Goal: Obtain resource: Obtain resource

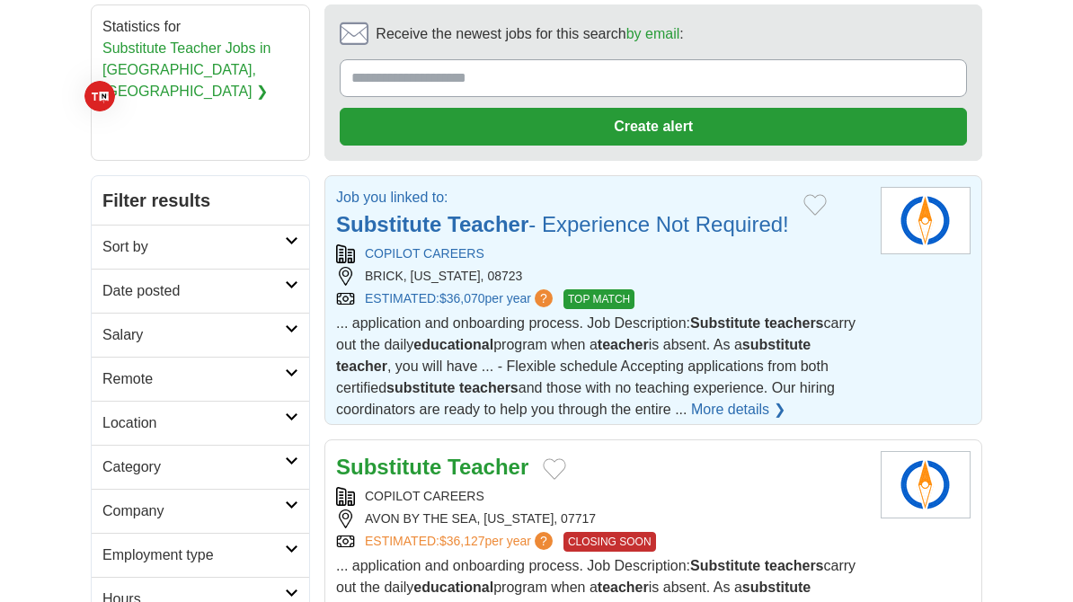
scroll to position [225, 0]
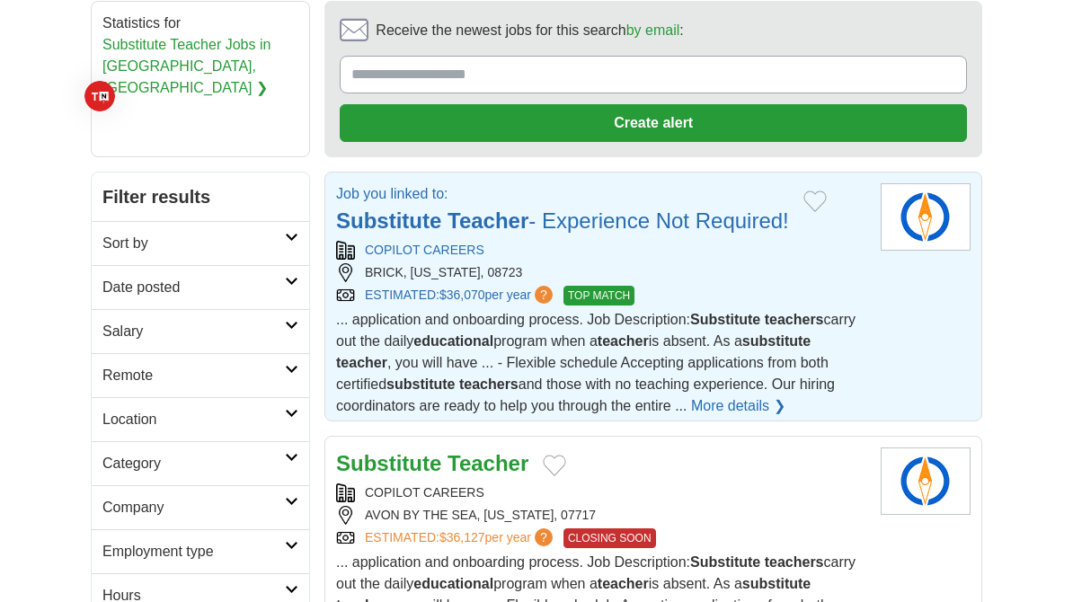
click at [915, 197] on img at bounding box center [925, 216] width 90 height 67
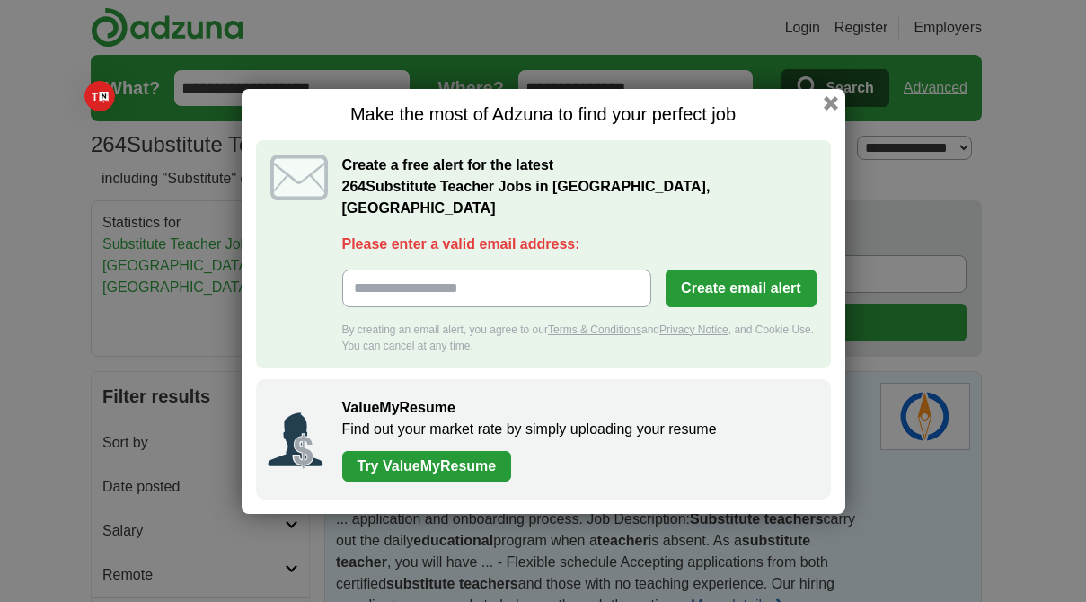
click at [473, 451] on link "Try ValueMyResume" at bounding box center [427, 466] width 170 height 31
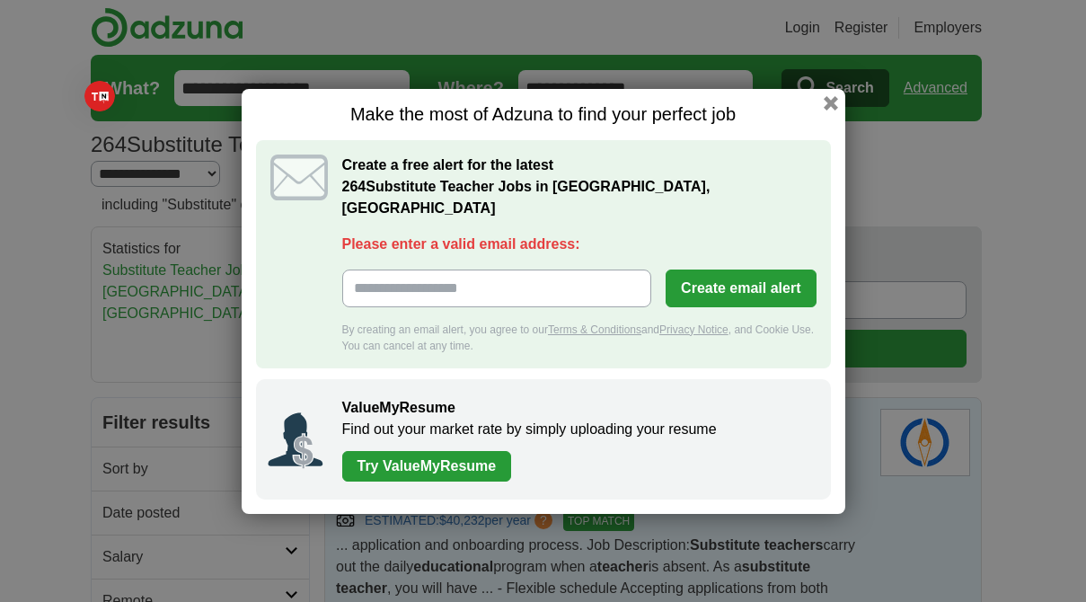
click at [470, 419] on p "Find out your market rate by simply uploading your resume" at bounding box center [577, 430] width 471 height 22
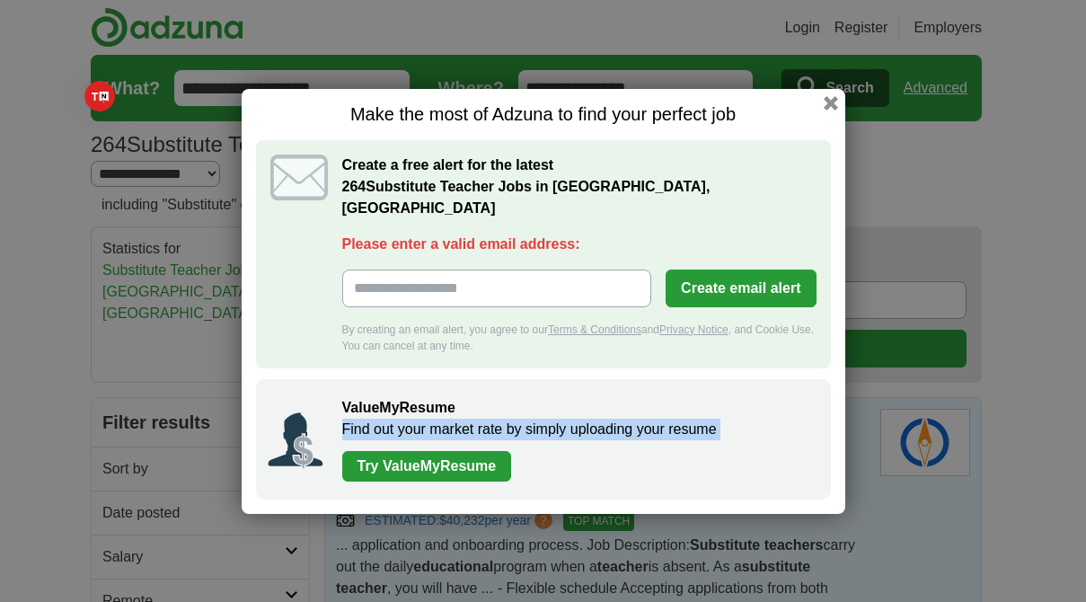
click at [470, 419] on p "Find out your market rate by simply uploading your resume" at bounding box center [577, 430] width 471 height 22
click at [375, 456] on link "Try ValueMyResume" at bounding box center [427, 466] width 170 height 31
click at [419, 451] on link "Try ValueMyResume" at bounding box center [427, 466] width 170 height 31
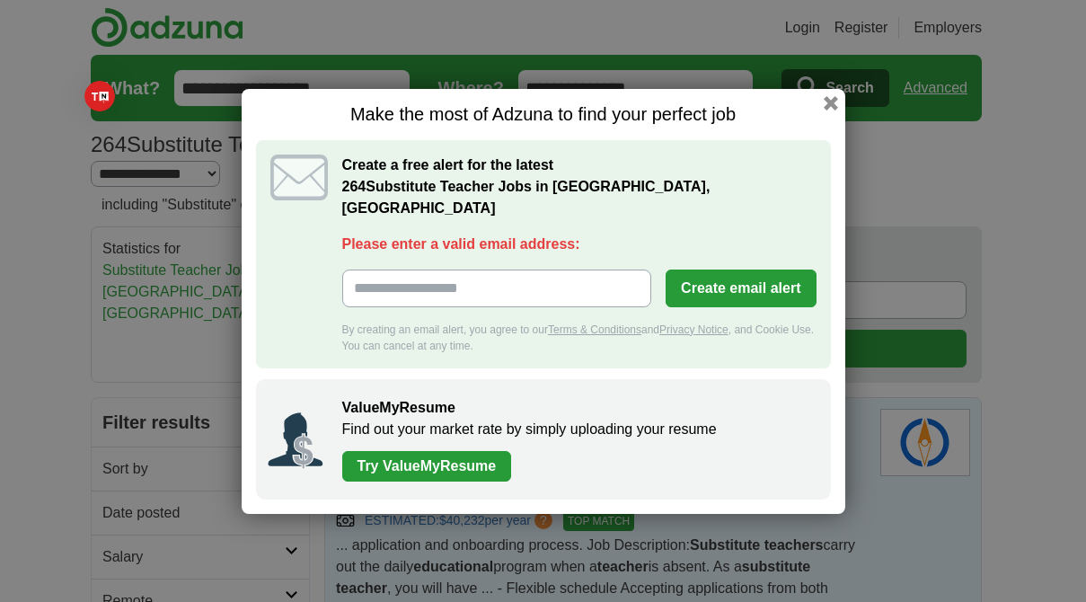
click at [352, 281] on input "Please enter a valid email address:" at bounding box center [497, 288] width 310 height 38
